Goal: Transaction & Acquisition: Purchase product/service

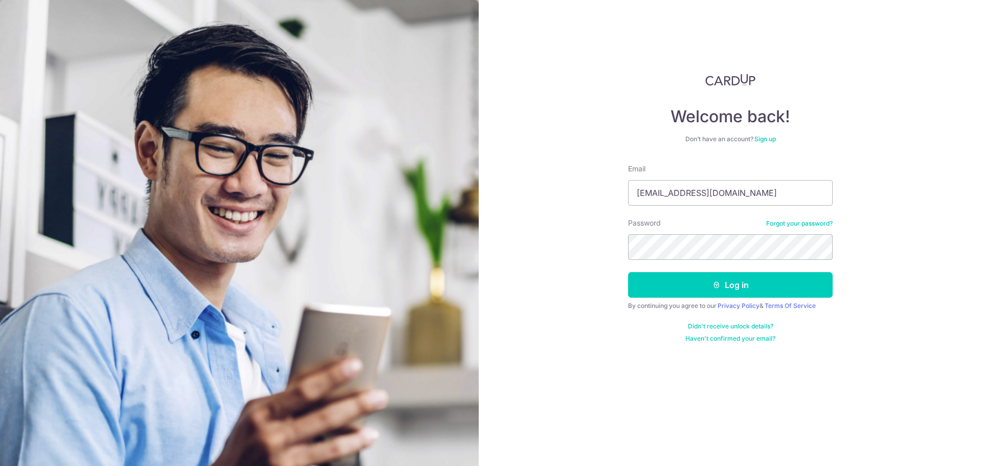
type input "weekiat_92@live.com"
click at [628, 272] on button "Log in" at bounding box center [730, 285] width 204 height 26
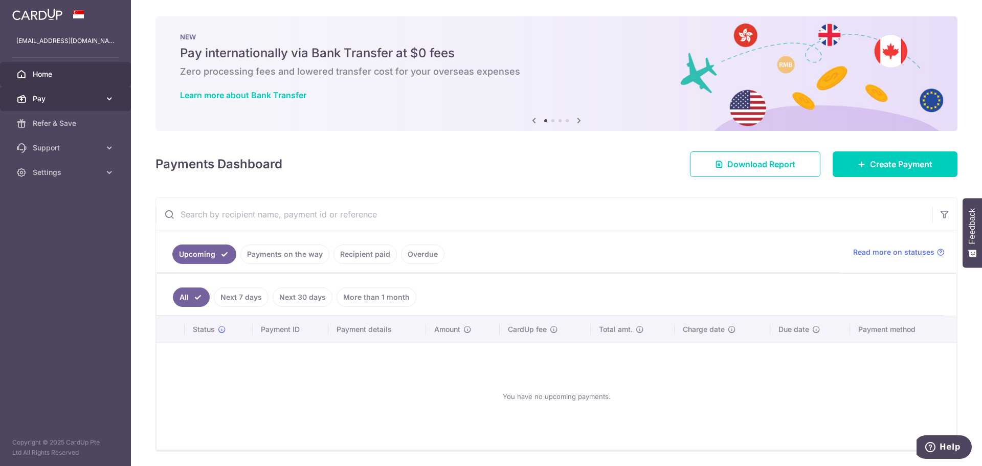
click at [102, 100] on link "Pay" at bounding box center [65, 98] width 131 height 25
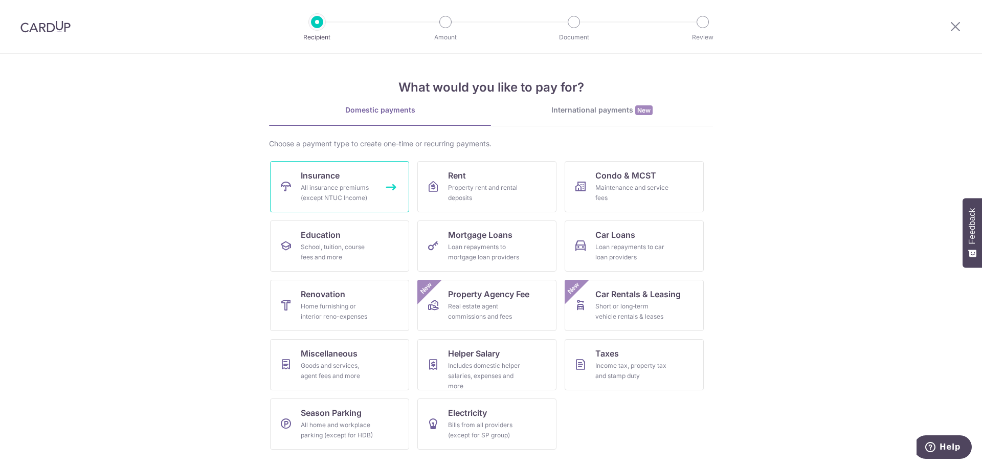
click at [291, 177] on link "Insurance All insurance premiums (except NTUC Income)" at bounding box center [339, 186] width 139 height 51
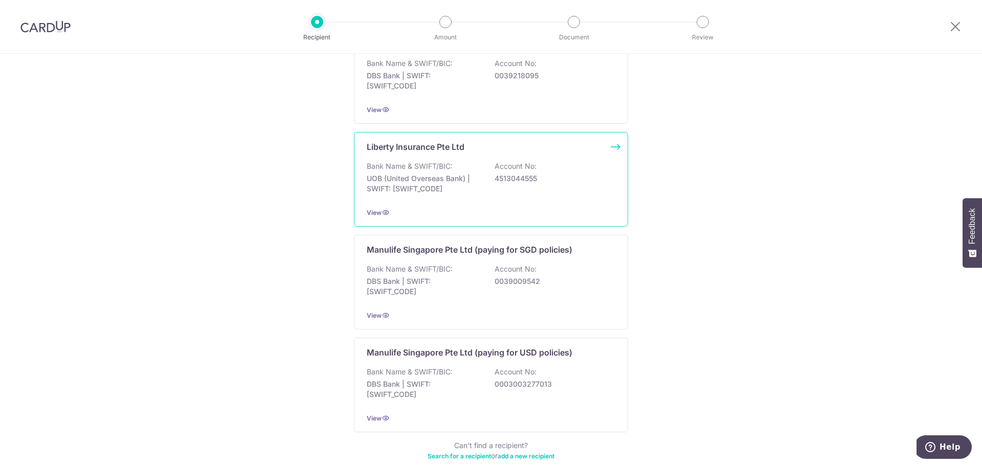
scroll to position [930, 0]
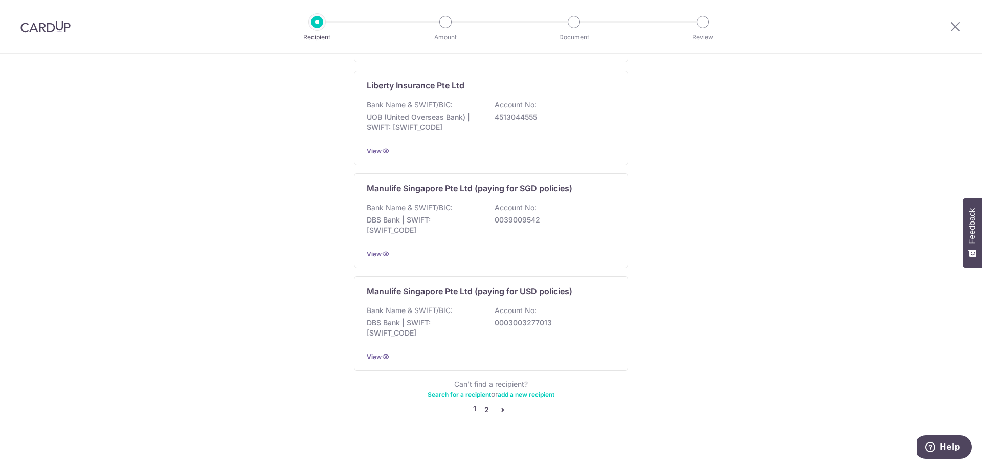
click at [480, 403] on link "2" at bounding box center [486, 409] width 12 height 12
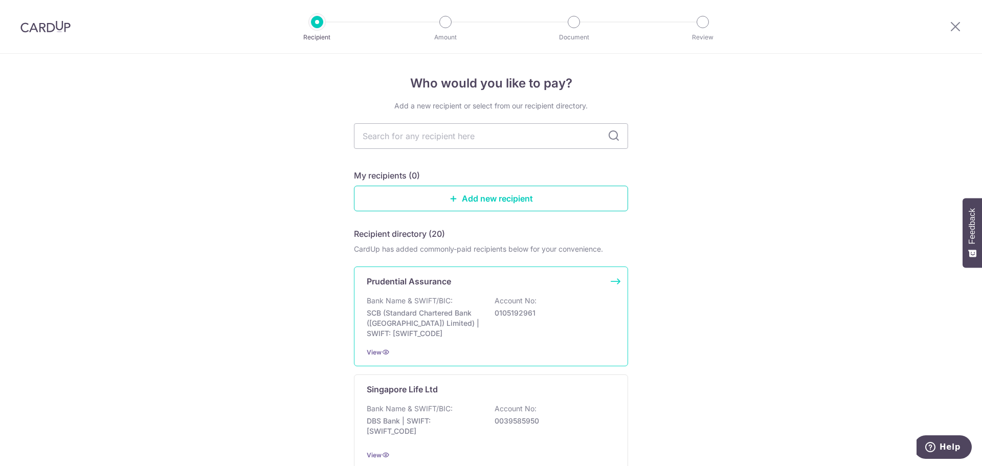
scroll to position [51, 0]
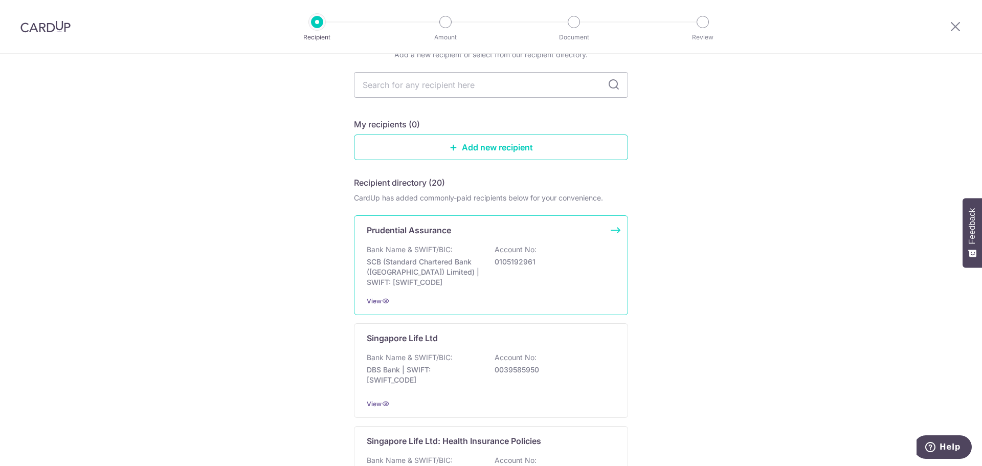
click at [439, 254] on p "Bank Name & SWIFT/BIC:" at bounding box center [410, 249] width 86 height 10
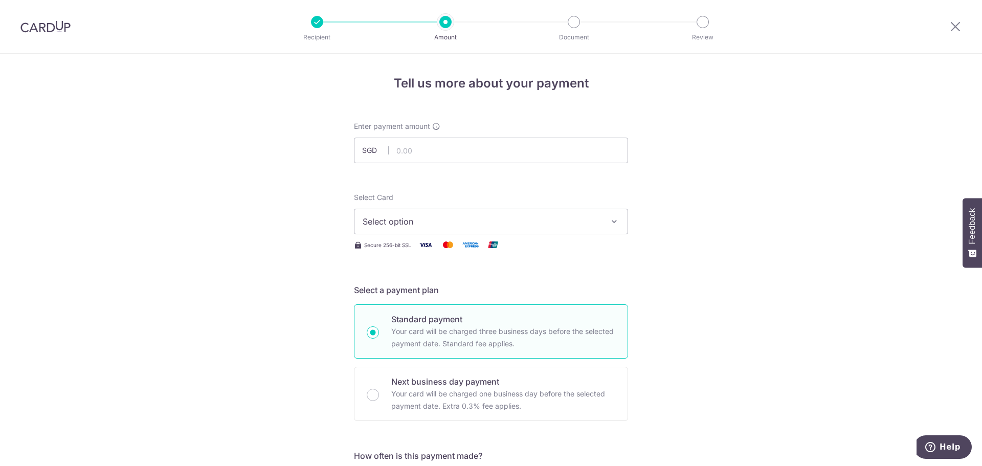
click at [442, 214] on button "Select option" at bounding box center [491, 222] width 274 height 26
click at [63, 31] on img at bounding box center [45, 26] width 50 height 12
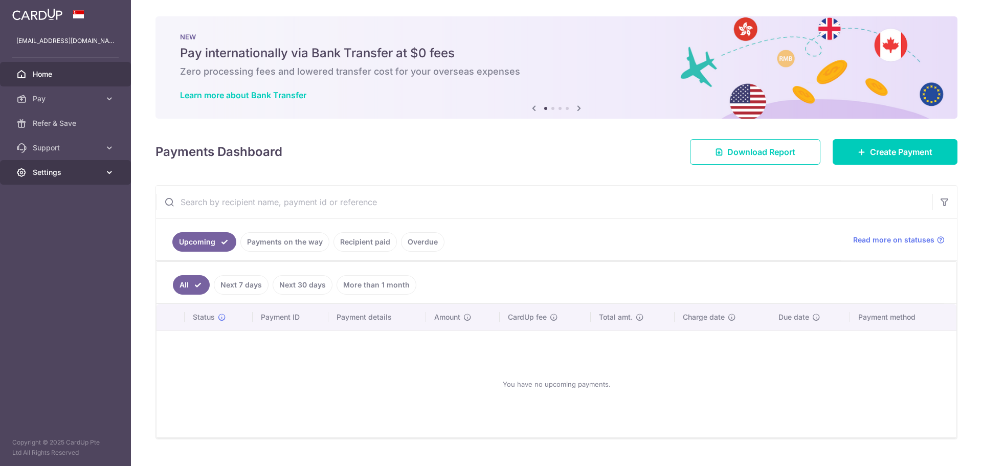
click at [75, 173] on span "Settings" at bounding box center [66, 172] width 67 height 10
click at [66, 220] on span "Logout" at bounding box center [66, 221] width 67 height 10
